Goal: Task Accomplishment & Management: Use online tool/utility

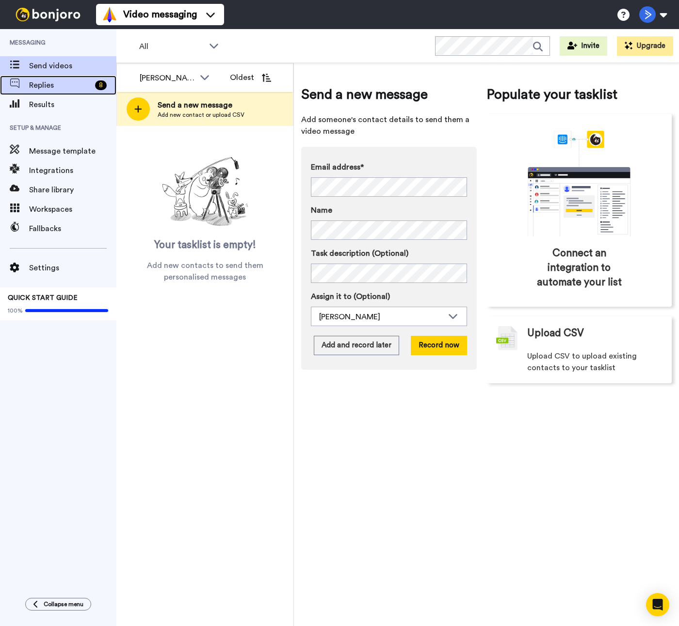
click at [80, 86] on span "Replies" at bounding box center [60, 85] width 62 height 12
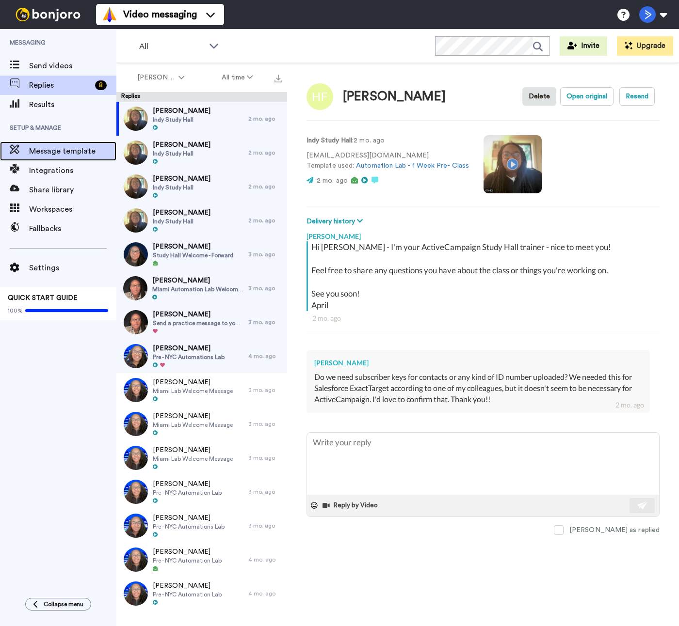
click at [60, 153] on span "Message template" at bounding box center [72, 151] width 87 height 12
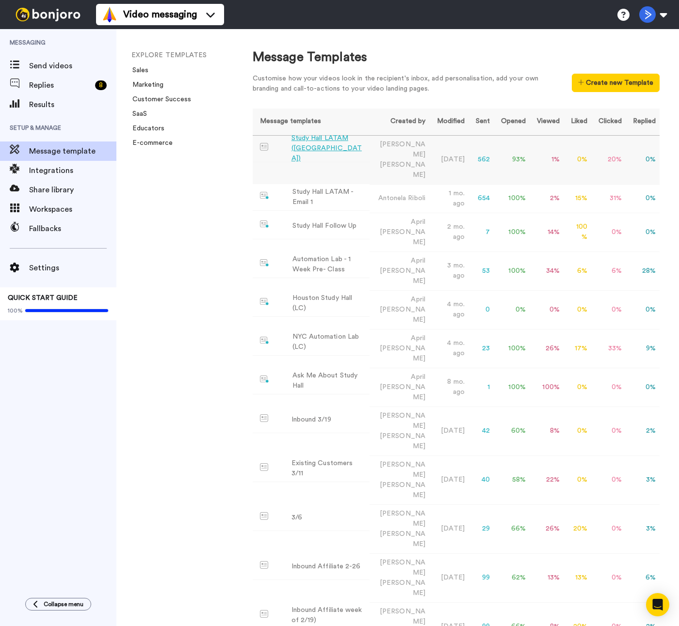
click at [318, 141] on div "Study Hall LATAM (Argentina)" at bounding box center [328, 148] width 74 height 31
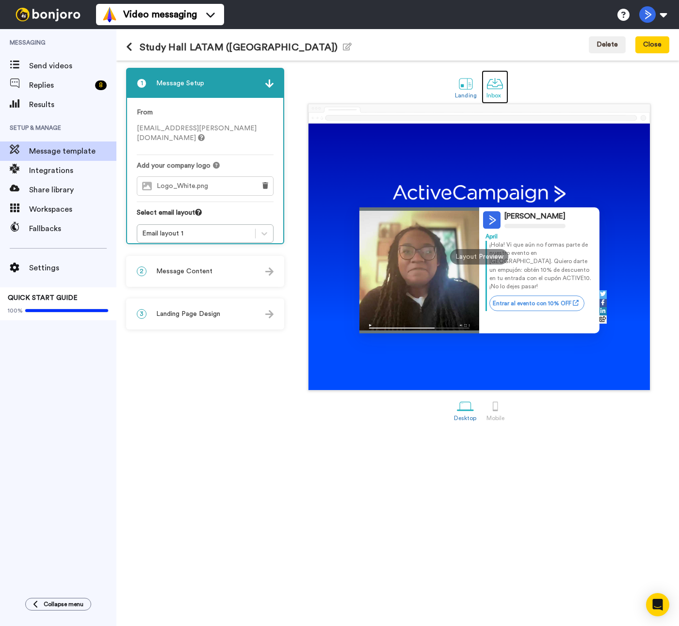
click at [492, 88] on div at bounding box center [494, 83] width 17 height 17
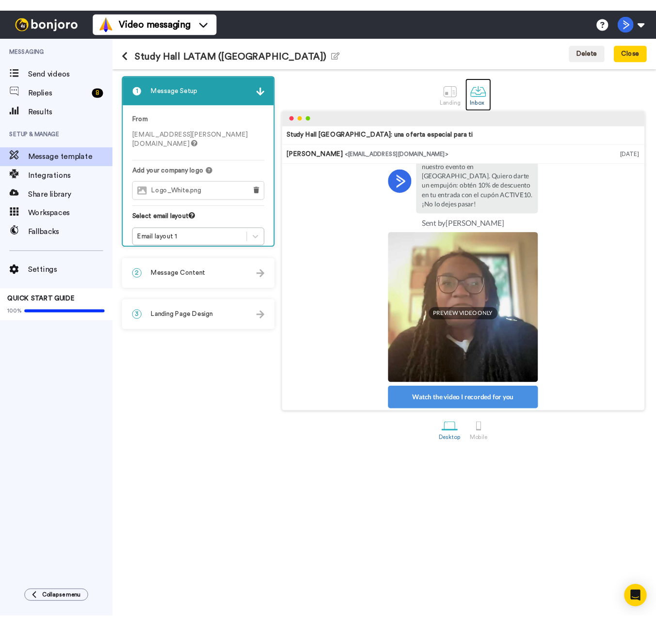
scroll to position [67, 0]
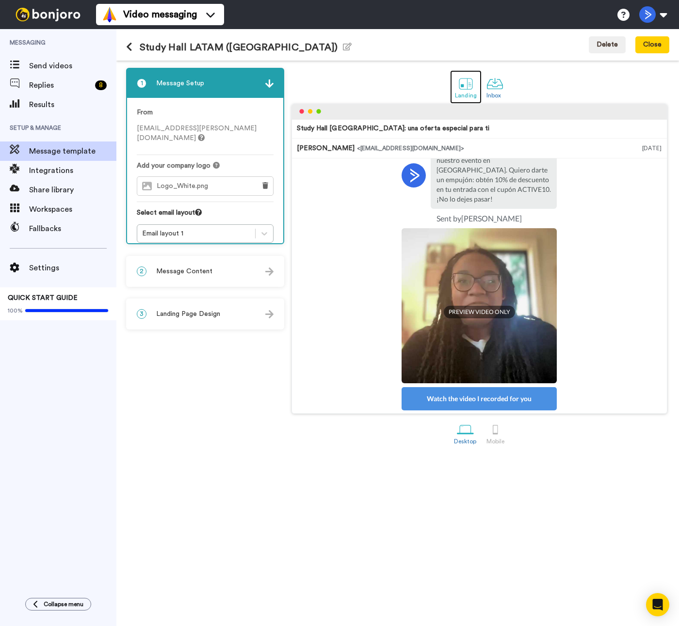
click at [455, 92] on div "Landing" at bounding box center [466, 95] width 22 height 7
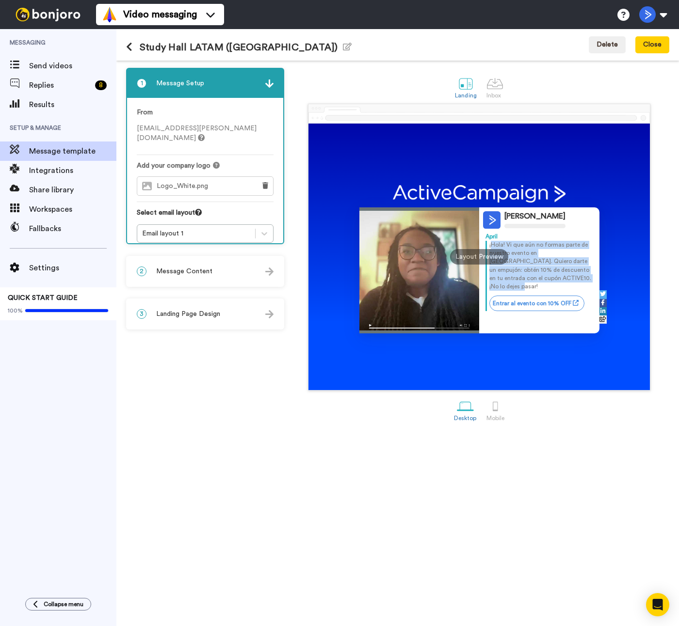
drag, startPoint x: 491, startPoint y: 246, endPoint x: 588, endPoint y: 281, distance: 102.6
click at [588, 281] on p "¡Hola! Vi que aún no formas parte de nuestro evento en Buenos Aires. Quiero dar…" at bounding box center [541, 266] width 104 height 50
click at [212, 311] on span "Landing Page Design" at bounding box center [188, 314] width 64 height 10
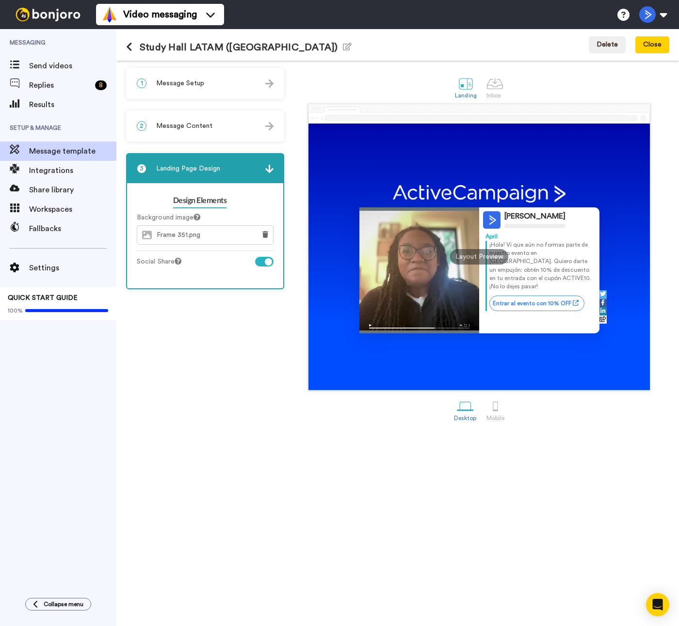
click at [217, 232] on div "Frame 351.png" at bounding box center [194, 235] width 115 height 18
click at [227, 133] on div "2 Message Content" at bounding box center [205, 125] width 156 height 29
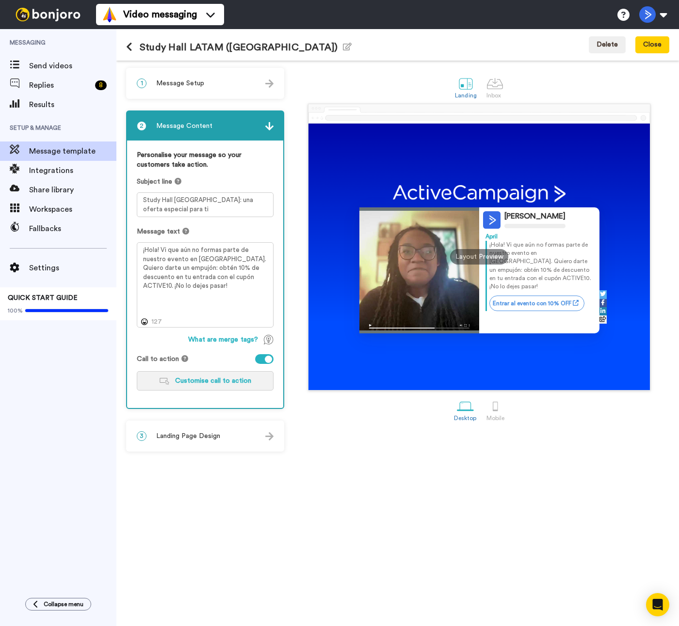
click at [221, 382] on span "Customise call to action" at bounding box center [213, 381] width 76 height 7
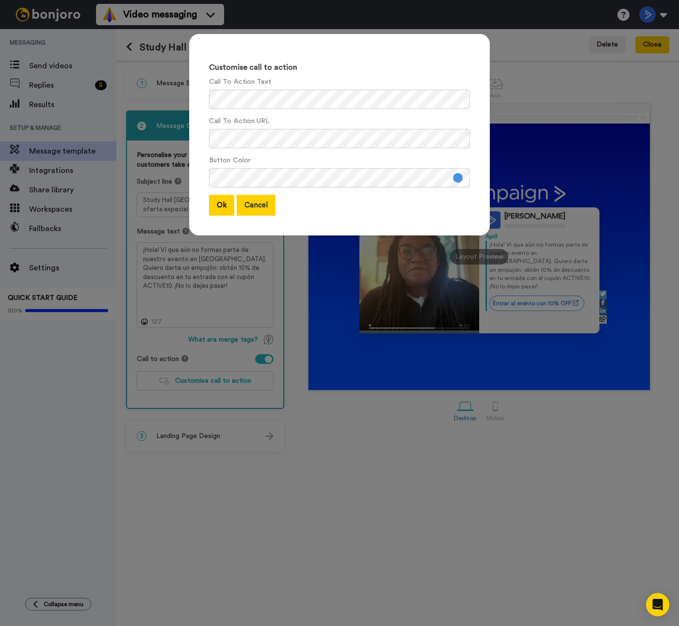
click at [251, 208] on button "Cancel" at bounding box center [256, 205] width 39 height 21
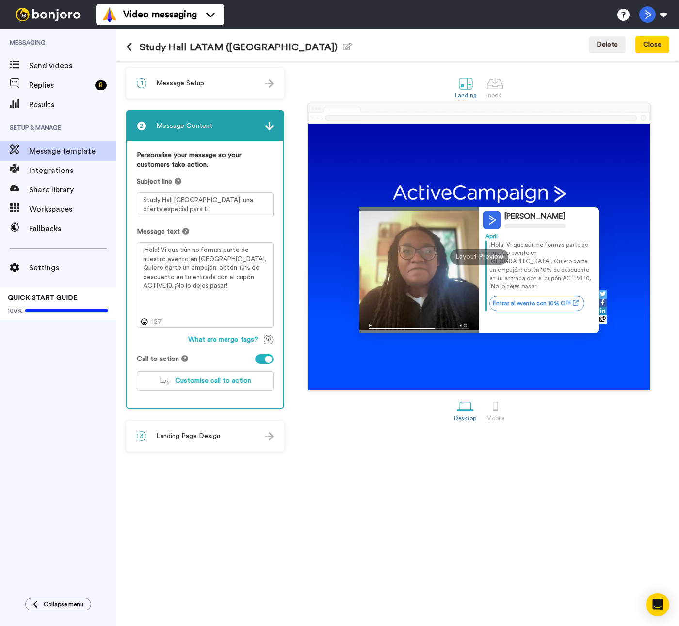
click at [219, 428] on div "3 Landing Page Design" at bounding box center [205, 436] width 156 height 29
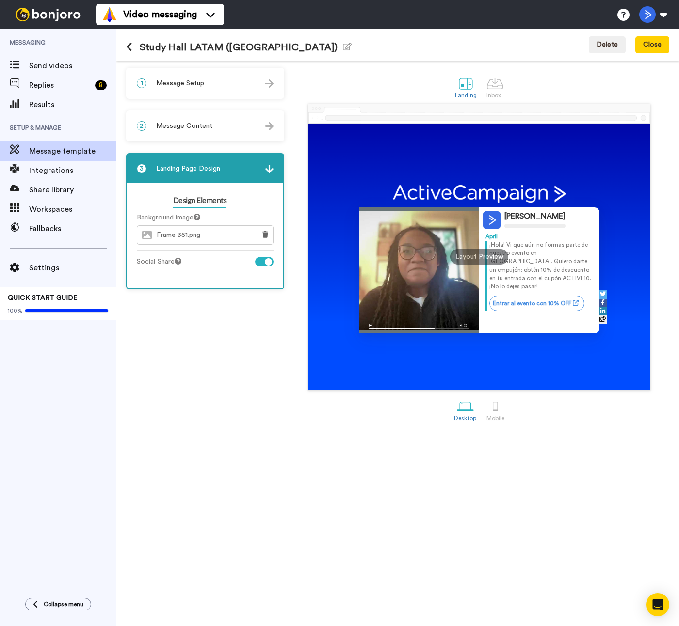
click at [129, 49] on icon at bounding box center [129, 47] width 6 height 10
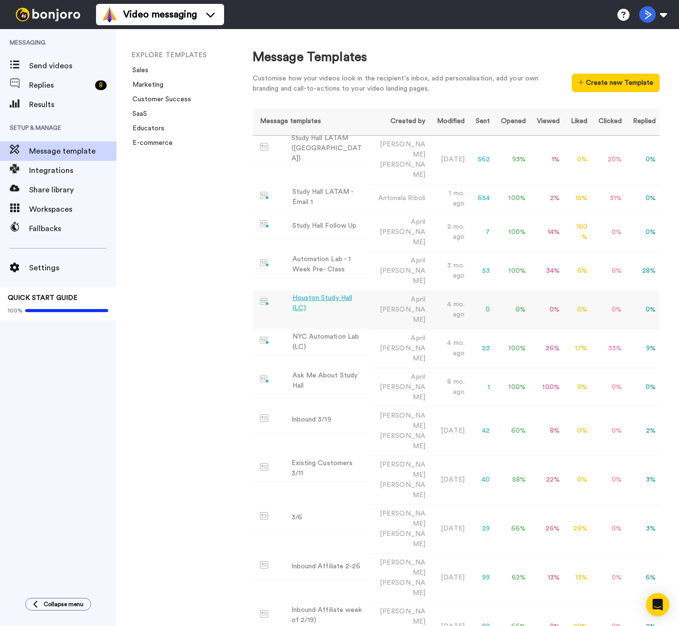
click at [327, 293] on div "Houston Study Hall (LC)" at bounding box center [328, 303] width 73 height 20
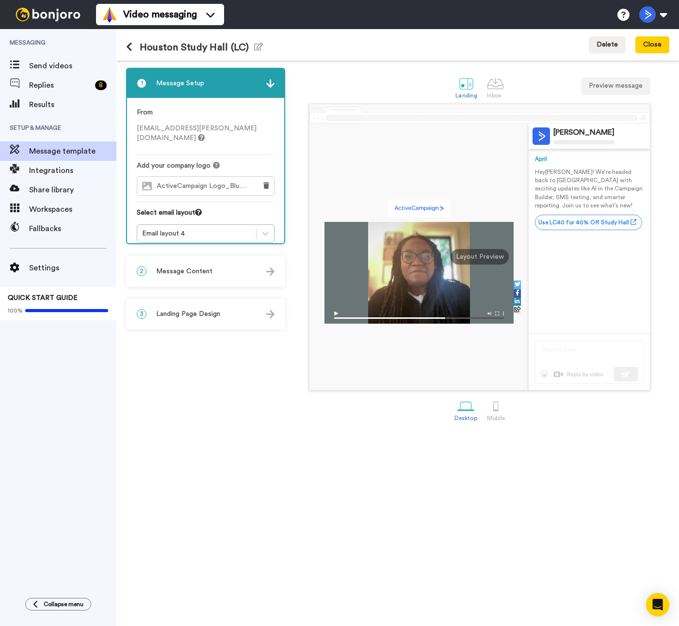
click at [198, 316] on span "Landing Page Design" at bounding box center [188, 314] width 64 height 10
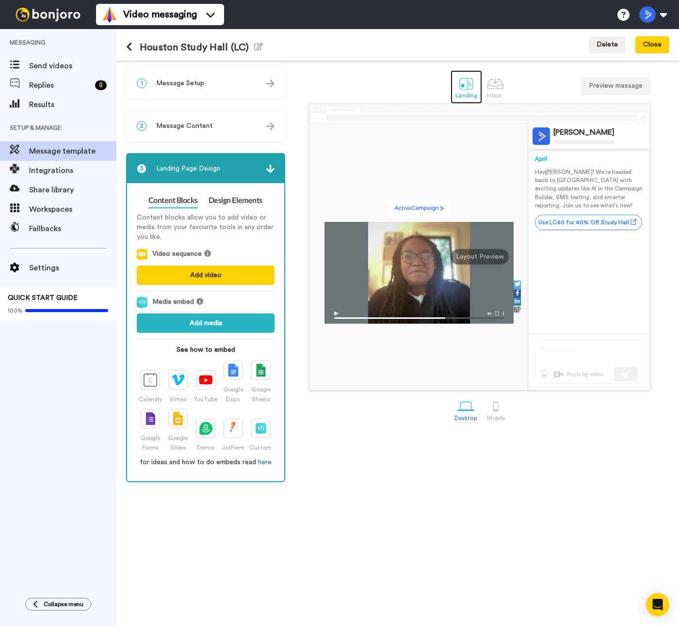
click at [463, 84] on div at bounding box center [466, 83] width 17 height 17
click at [177, 414] on img at bounding box center [178, 419] width 10 height 14
click at [207, 381] on img at bounding box center [206, 380] width 14 height 10
drag, startPoint x: 189, startPoint y: 326, endPoint x: 528, endPoint y: 387, distance: 344.3
click at [528, 387] on div "1 Message Setup From april.terry@activecampaign.com Add your company logo Activ…" at bounding box center [397, 344] width 562 height 566
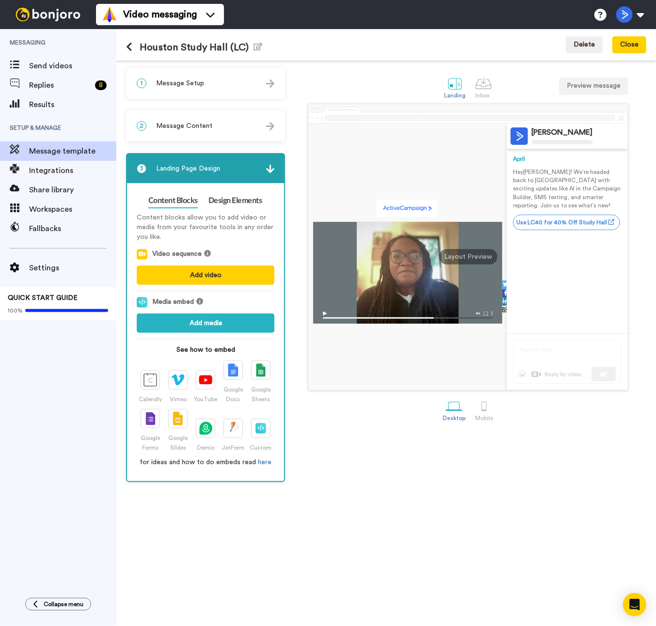
click at [346, 62] on div "1 Message Setup From april.terry@activecampaign.com Add your company logo Activ…" at bounding box center [385, 344] width 539 height 566
click at [50, 63] on span "Send videos" at bounding box center [72, 66] width 87 height 12
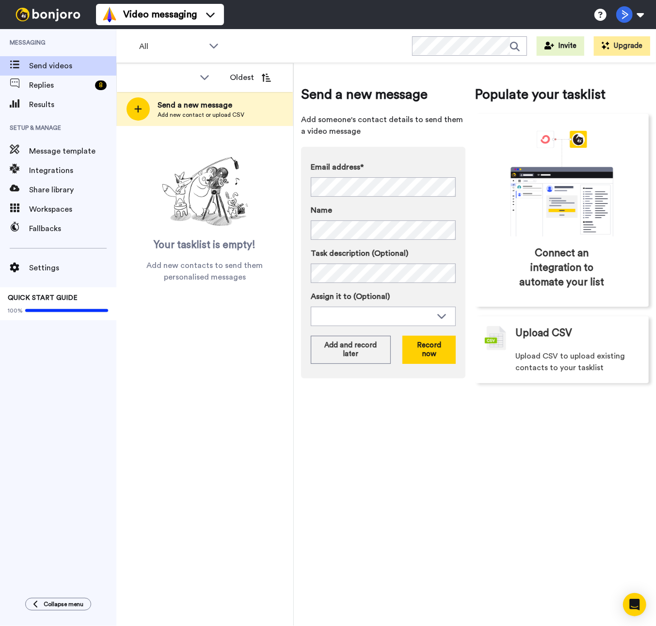
drag, startPoint x: 2, startPoint y: 27, endPoint x: -8, endPoint y: 24, distance: 10.6
click at [0, 24] on html "Video messaging Help docs Settings Messaging Send videos Replies 8 Results Setu…" at bounding box center [328, 313] width 656 height 626
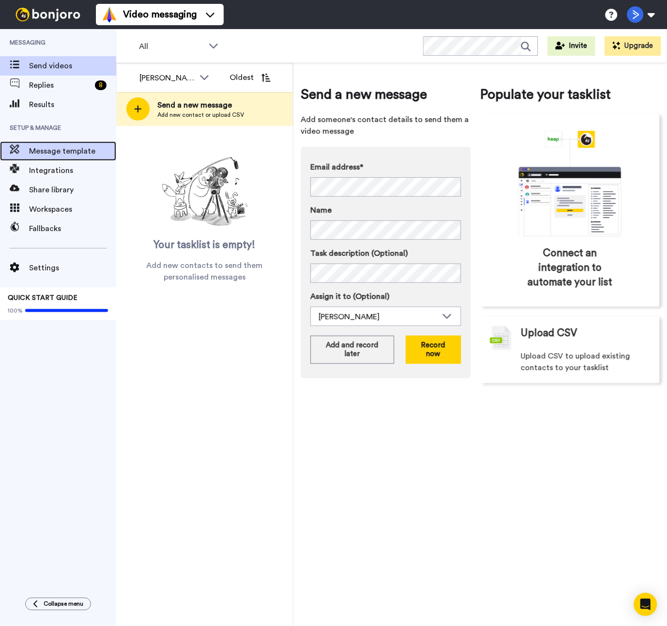
click at [67, 157] on span "Message template" at bounding box center [72, 151] width 87 height 12
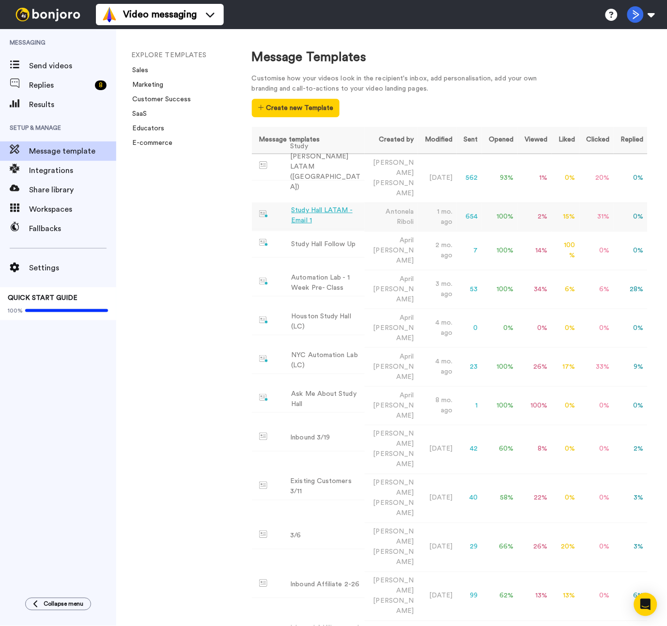
click at [309, 206] on div "Study Hall LATAM - Email 1" at bounding box center [327, 216] width 70 height 20
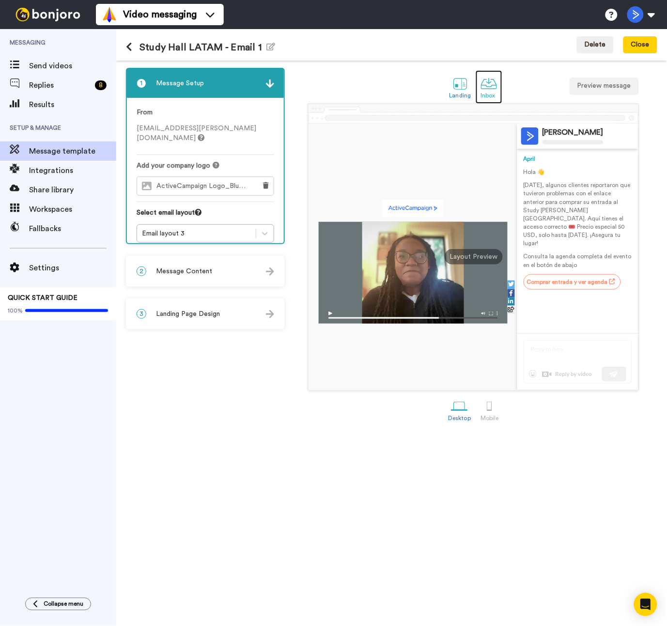
click at [483, 78] on div at bounding box center [489, 83] width 17 height 17
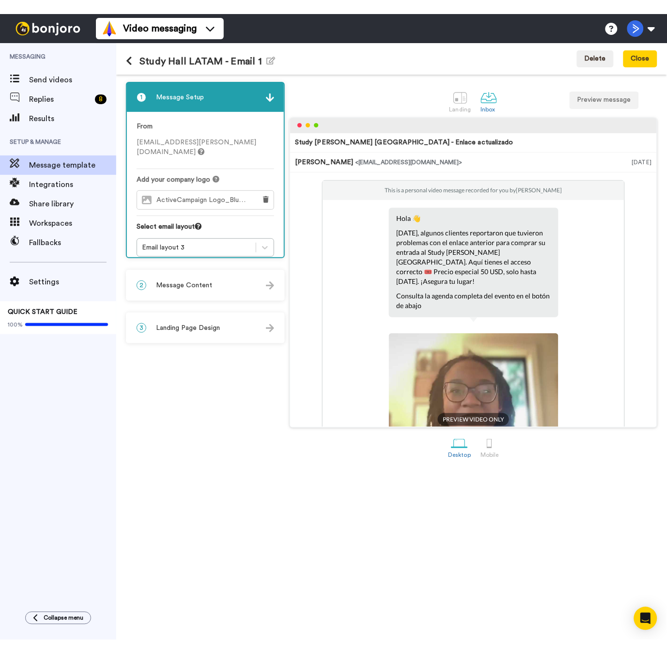
scroll to position [183, 0]
